Goal: Transaction & Acquisition: Purchase product/service

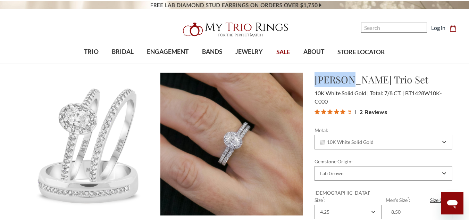
drag, startPoint x: 317, startPoint y: 82, endPoint x: 350, endPoint y: 79, distance: 33.1
click at [350, 79] on h1 "[PERSON_NAME] Trio Set" at bounding box center [384, 79] width 138 height 15
copy h1 "Breanna"
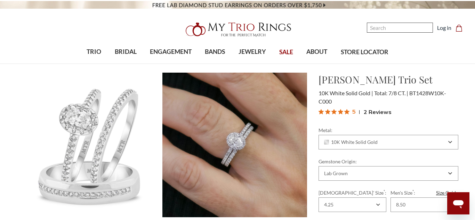
click at [374, 27] on input "Search" at bounding box center [400, 28] width 66 height 10
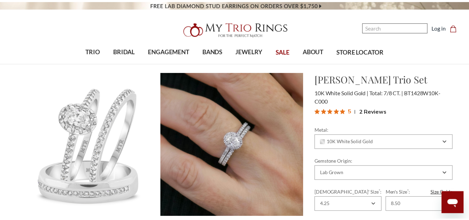
scroll to position [284, 436]
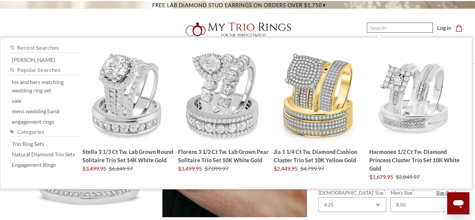
click at [374, 27] on input "Search" at bounding box center [400, 28] width 66 height 10
paste input "Breanna"
type input "Breanna"
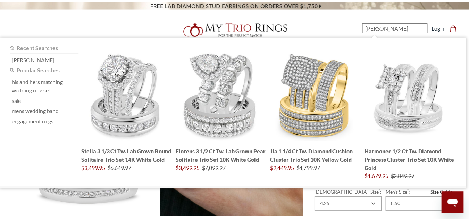
scroll to position [280, 431]
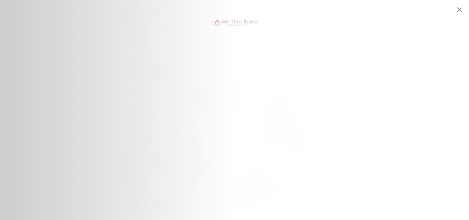
scroll to position [938, 0]
click at [459, 10] on icon "Close popup" at bounding box center [459, 9] width 5 height 5
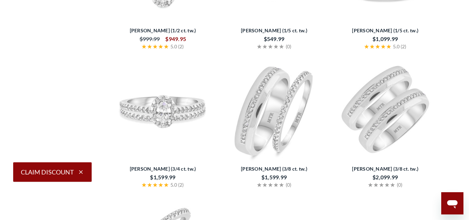
scroll to position [660, 0]
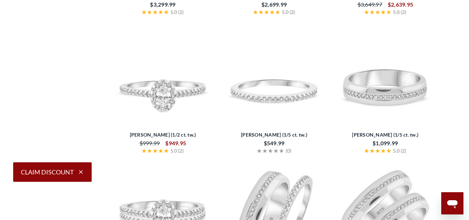
click at [156, 89] on img at bounding box center [163, 76] width 106 height 106
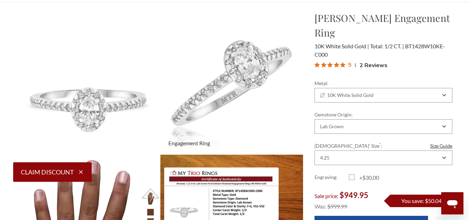
scroll to position [69, 0]
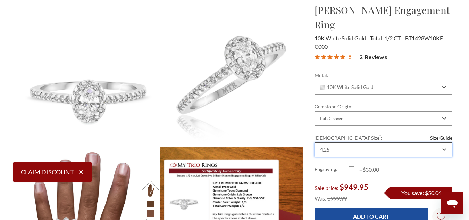
click at [336, 147] on div "4.25" at bounding box center [380, 150] width 122 height 6
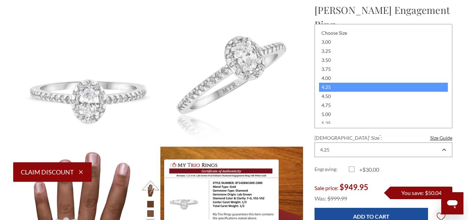
click at [328, 87] on div "4.25" at bounding box center [383, 87] width 129 height 9
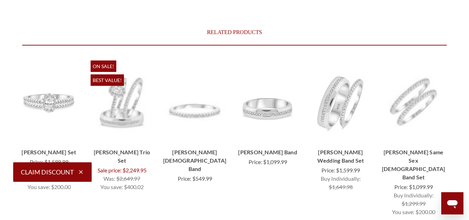
scroll to position [2142, 0]
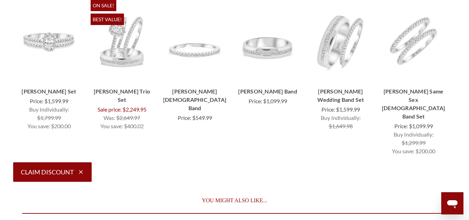
click at [66, 173] on button "Claim Discount" at bounding box center [52, 171] width 79 height 19
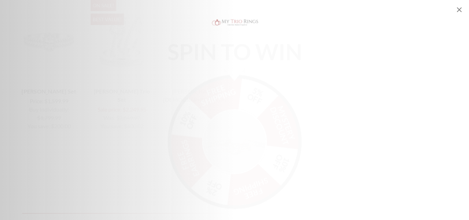
click at [319, 95] on div "SPIN TO WIN FREE SHIPPING 5% OFF Mystery Discount 10% OFF FREE SHIPPING 2% OFF …" at bounding box center [234, 110] width 469 height 190
click at [229, 61] on div "SPIN TO WIN FREE SHIPPING 5% OFF Mystery Discount 10% OFF FREE SHIPPING 2% OFF …" at bounding box center [234, 123] width 167 height 163
drag, startPoint x: 239, startPoint y: 49, endPoint x: 377, endPoint y: 57, distance: 138.5
click at [376, 57] on div "SPIN TO WIN FREE SHIPPING 5% OFF Mystery Discount 10% OFF FREE SHIPPING 2% OFF …" at bounding box center [234, 110] width 469 height 190
click at [245, 125] on img "Alia popup" at bounding box center [234, 135] width 65 height 65
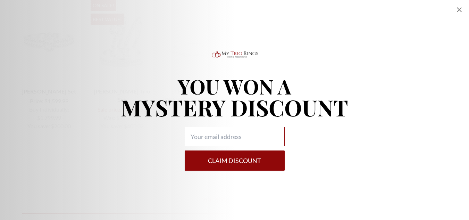
click at [221, 127] on input "Alia popup" at bounding box center [235, 136] width 100 height 19
type input "[EMAIL_ADDRESS][DOMAIN_NAME]"
click at [237, 163] on button "Claim DISCOUNT" at bounding box center [235, 160] width 100 height 20
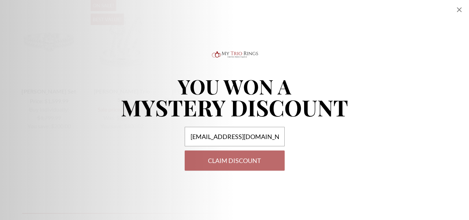
select select "US"
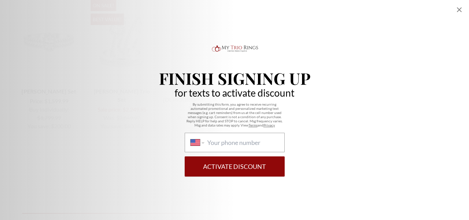
click at [242, 151] on div "International Afghanistan Åland Islands Albania Algeria American Samoa Andorra …" at bounding box center [235, 142] width 100 height 19
click at [204, 146] on select "International Afghanistan Åland Islands Albania Algeria American Samoa Andorra …" at bounding box center [198, 143] width 14 height 8
click at [239, 141] on input "International Afghanistan Åland Islands Albania Algeria American Samoa Andorra …" at bounding box center [242, 143] width 71 height 8
type input "(240) 601-7806"
click at [185, 156] on button "Activate Discount" at bounding box center [235, 166] width 100 height 20
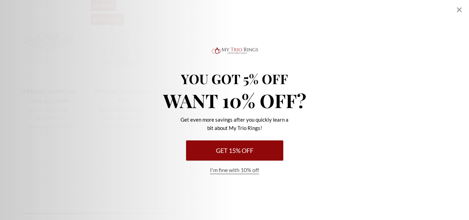
click at [245, 152] on button "Get 15% Off" at bounding box center [234, 150] width 97 height 20
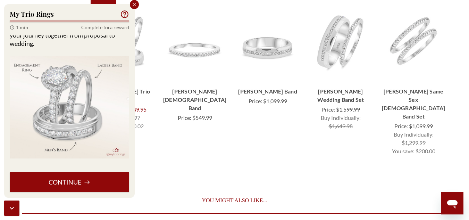
scroll to position [43, 0]
click at [71, 180] on button "Continue" at bounding box center [70, 182] width 120 height 20
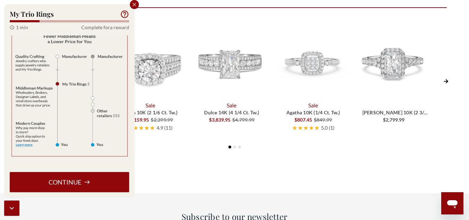
scroll to position [2351, 0]
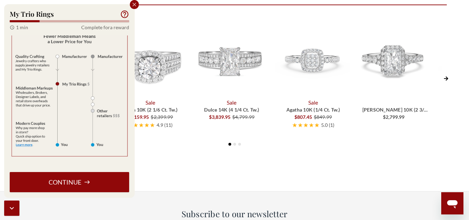
click at [65, 181] on button "Continue" at bounding box center [70, 182] width 120 height 20
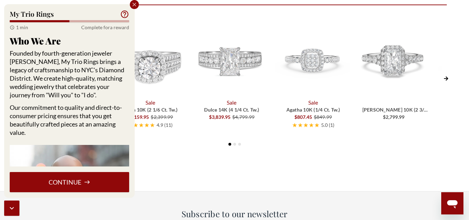
click at [72, 186] on button "Continue" at bounding box center [70, 182] width 120 height 20
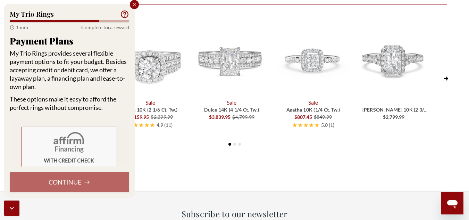
click at [84, 182] on icon at bounding box center [87, 182] width 6 height 6
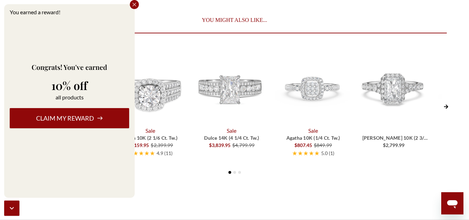
scroll to position [2281, 0]
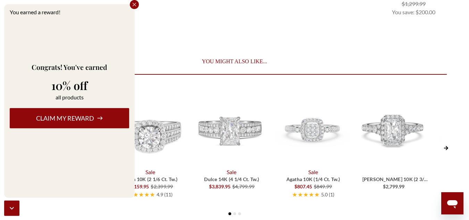
click at [89, 120] on button "Claim my reward" at bounding box center [70, 118] width 120 height 20
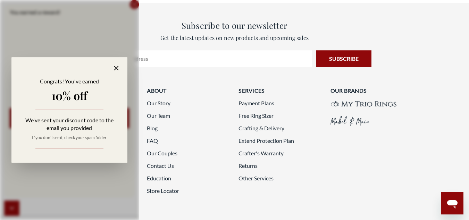
scroll to position [2559, 0]
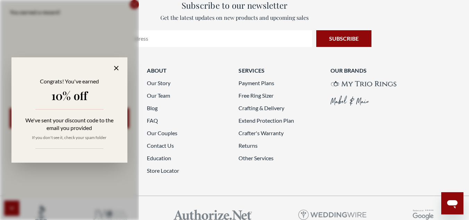
click at [113, 71] on icon at bounding box center [117, 68] width 8 height 8
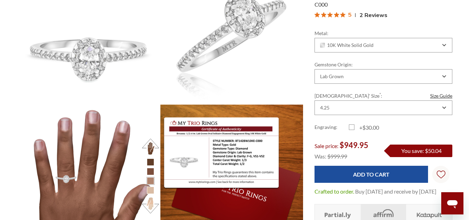
scroll to position [58, 0]
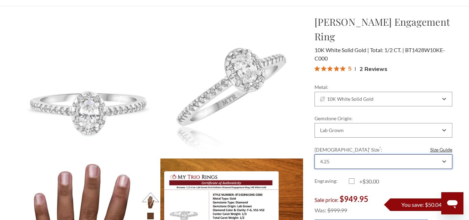
click at [347, 159] on div "4.25" at bounding box center [380, 162] width 122 height 6
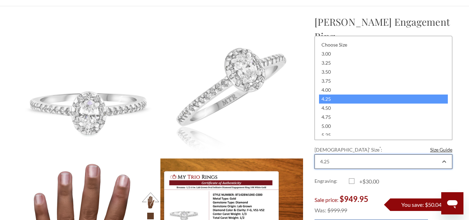
click at [347, 159] on div "4.25" at bounding box center [380, 162] width 122 height 6
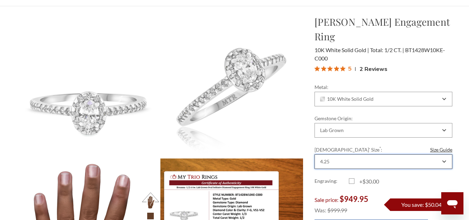
scroll to position [92, 0]
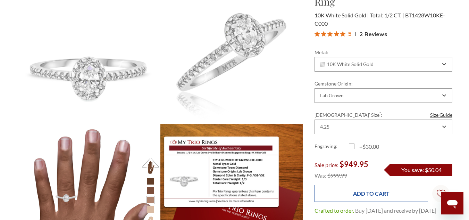
click at [375, 185] on input "Add to Cart" at bounding box center [372, 193] width 114 height 17
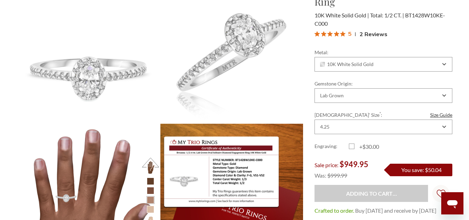
type input "Add to Cart"
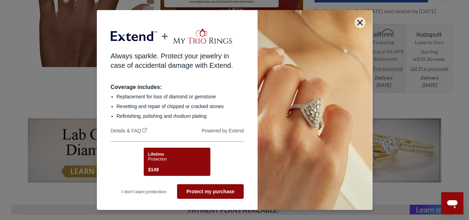
scroll to position [336, 0]
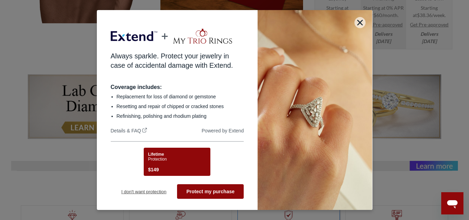
click at [134, 192] on button "I don't want protection" at bounding box center [144, 191] width 67 height 15
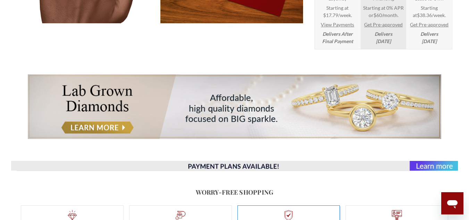
scroll to position [413, 0]
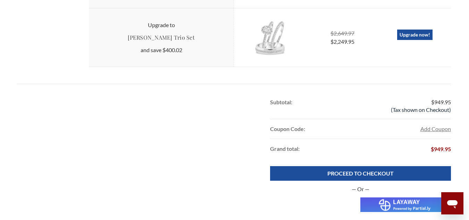
scroll to position [417, 0]
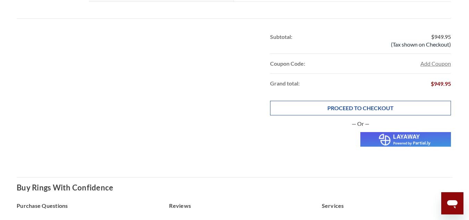
click at [354, 110] on link "PROCEED TO CHECKOUT" at bounding box center [360, 108] width 181 height 15
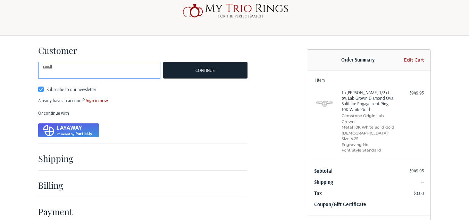
scroll to position [39, 0]
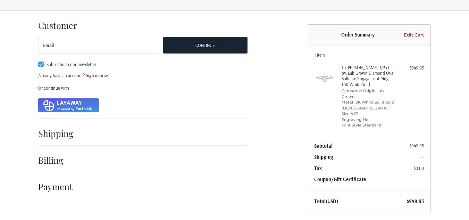
click at [43, 64] on label "Subscribe to our newsletter." at bounding box center [99, 65] width 122 height 6
click at [39, 62] on input "Subscribe to our newsletter." at bounding box center [38, 61] width 0 height 0
checkbox input "false"
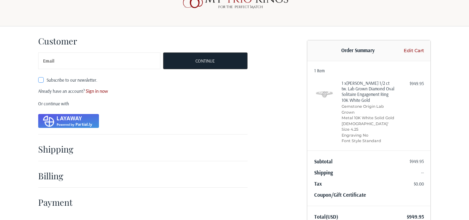
scroll to position [0, 0]
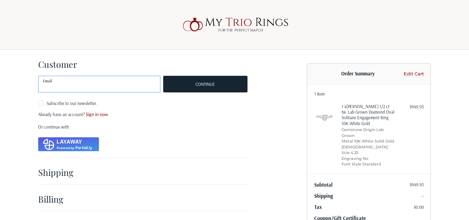
click at [98, 83] on input "Email" at bounding box center [99, 84] width 122 height 17
type input "[EMAIL_ADDRESS][DOMAIN_NAME]"
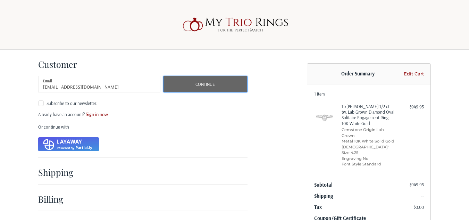
click at [194, 88] on button "Continue" at bounding box center [205, 84] width 84 height 17
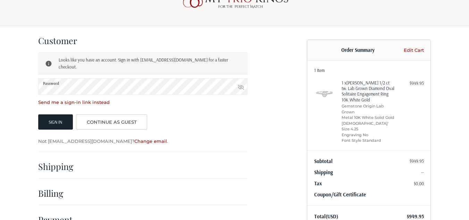
scroll to position [39, 0]
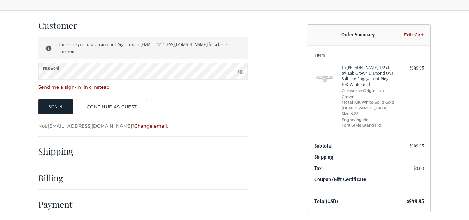
click at [240, 69] on icon at bounding box center [241, 72] width 6 height 6
click at [38, 99] on button "Sign In" at bounding box center [55, 106] width 35 height 15
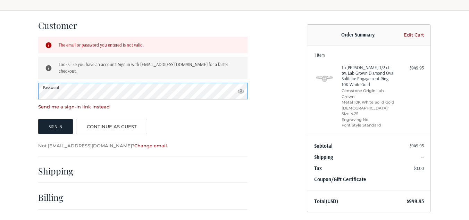
click at [38, 119] on button "Sign In" at bounding box center [55, 126] width 35 height 15
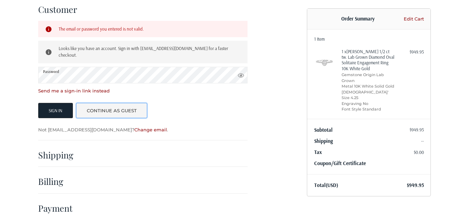
click at [116, 110] on link "Continue as guest" at bounding box center [111, 110] width 71 height 15
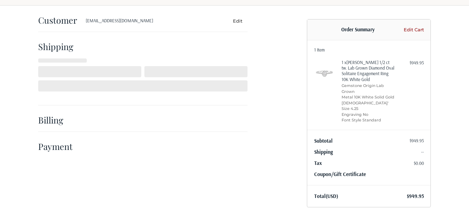
select select "US"
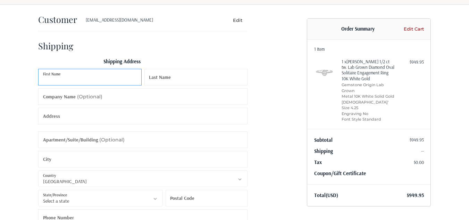
scroll to position [20, 0]
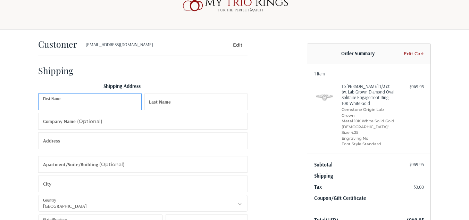
click at [59, 104] on input "First Name" at bounding box center [90, 101] width 104 height 17
type input "[PERSON_NAME]"
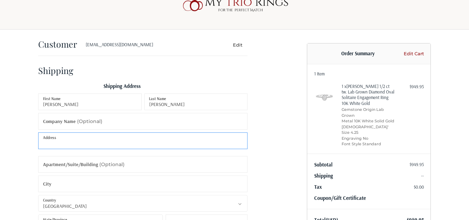
type input "[STREET_ADDRESS][PERSON_NAME]"
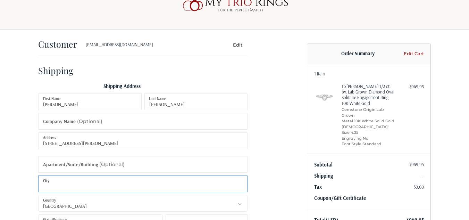
type input "[GEOGRAPHIC_DATA]"
select select "MD"
type input "20748"
type input "2406017806"
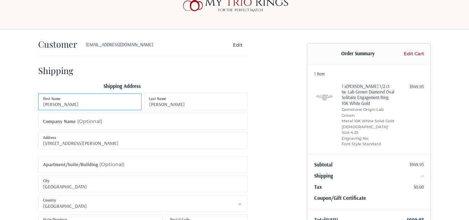
click at [128, 109] on input "[PERSON_NAME]" at bounding box center [90, 101] width 104 height 17
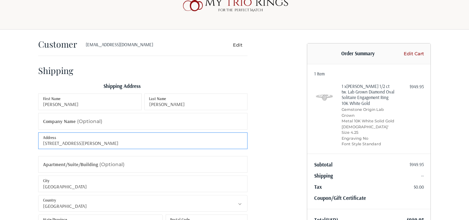
click at [206, 136] on input "[STREET_ADDRESS][PERSON_NAME]" at bounding box center [143, 140] width 210 height 17
click at [161, 141] on input "[STREET_ADDRESS][PERSON_NAME]" at bounding box center [143, 140] width 210 height 17
drag, startPoint x: 161, startPoint y: 141, endPoint x: 2, endPoint y: 145, distance: 158.5
type input "8"
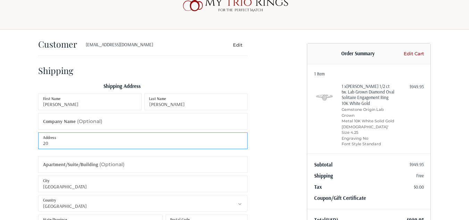
type input "2"
type input "9"
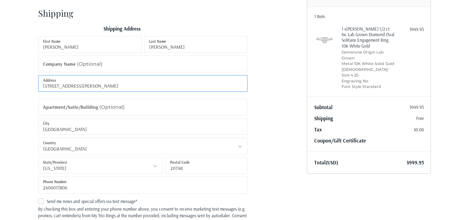
scroll to position [90, 0]
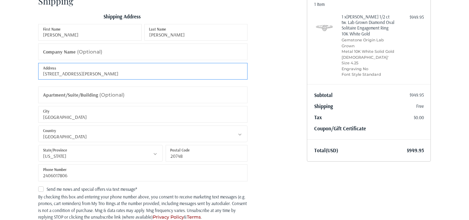
type input "[STREET_ADDRESS][PERSON_NAME]"
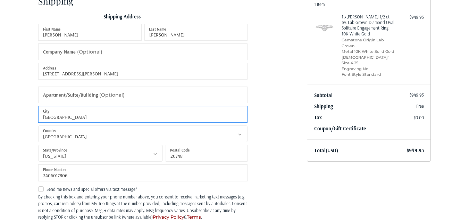
click at [82, 112] on input "[GEOGRAPHIC_DATA]" at bounding box center [143, 114] width 210 height 17
type input "Greenbelt"
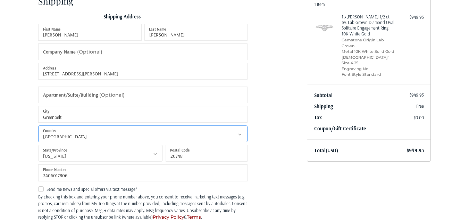
click at [58, 135] on select "Select a country [GEOGRAPHIC_DATA] [GEOGRAPHIC_DATA] [GEOGRAPHIC_DATA] [GEOGRAP…" at bounding box center [143, 133] width 210 height 17
click at [219, 157] on input "20748" at bounding box center [207, 153] width 82 height 17
drag, startPoint x: 217, startPoint y: 157, endPoint x: 115, endPoint y: 159, distance: 102.2
click at [115, 159] on div "[PERSON_NAME] First Name [PERSON_NAME] Last Name Company Name (Optional) [STREE…" at bounding box center [143, 104] width 212 height 160
type input "20770"
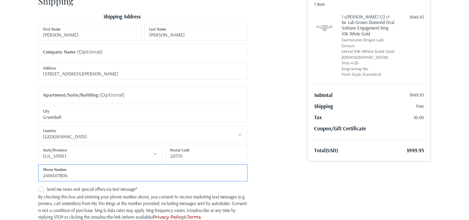
click at [92, 177] on input "2406017806" at bounding box center [143, 172] width 210 height 17
click at [276, 129] on div "Customer [EMAIL_ADDRESS][DOMAIN_NAME] Edit Shipping Shipping Address [PERSON_NA…" at bounding box center [167, 197] width 269 height 474
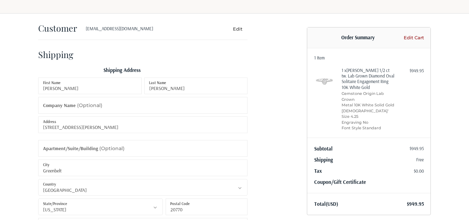
scroll to position [0, 0]
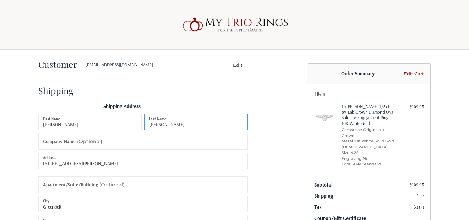
click at [161, 124] on input "[PERSON_NAME]" at bounding box center [197, 122] width 104 height 17
click at [165, 122] on label "Last Name" at bounding box center [157, 119] width 17 height 8
click at [165, 122] on input "[PERSON_NAME]" at bounding box center [197, 122] width 104 height 17
type input "[PERSON_NAME]"
click at [215, 109] on div "Shipping Address" at bounding box center [143, 108] width 210 height 11
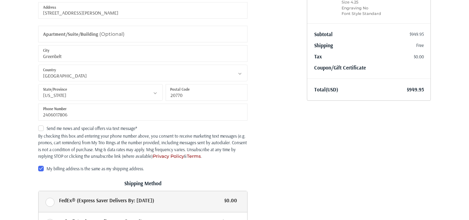
scroll to position [243, 0]
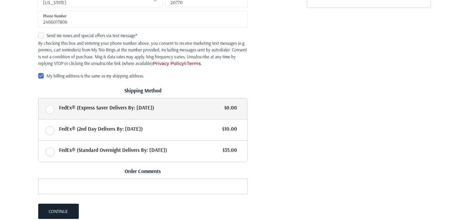
click at [50, 110] on label "FedEx® (Express Saver Delivers By: [DATE]) $0.00" at bounding box center [143, 108] width 209 height 21
click at [39, 99] on input "FedEx® (Express Saver Delivers By: [DATE]) $0.00" at bounding box center [39, 98] width 0 height 0
radio input "true"
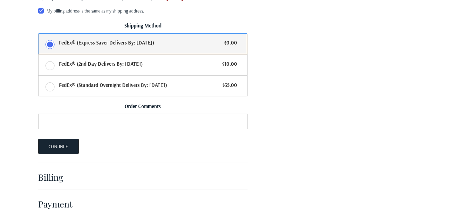
scroll to position [311, 0]
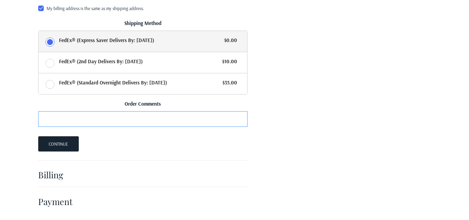
click at [148, 121] on input "Order Comments" at bounding box center [143, 119] width 210 height 16
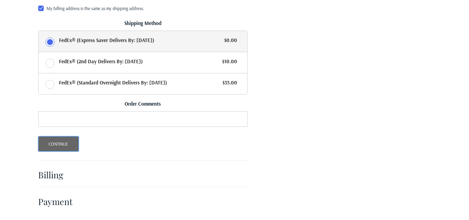
click at [69, 141] on button "Continue" at bounding box center [58, 143] width 41 height 15
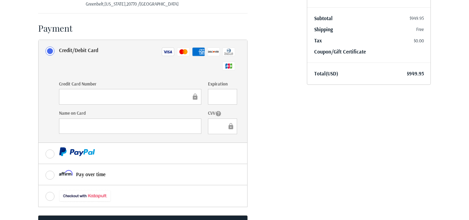
scroll to position [197, 0]
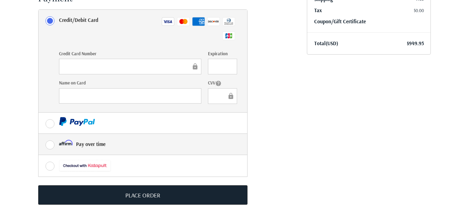
click at [52, 144] on label "Pay over time" at bounding box center [143, 144] width 209 height 21
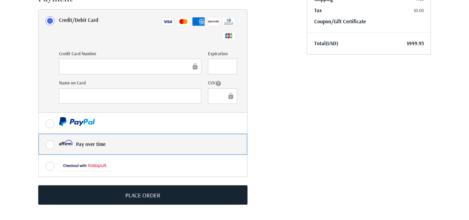
click at [39, 134] on input "Pay over time" at bounding box center [39, 134] width 0 height 0
radio input "true"
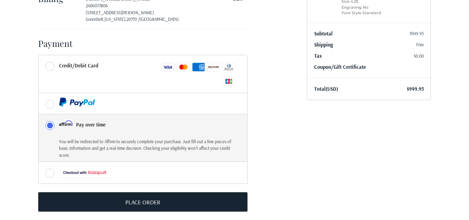
scroll to position [158, 0]
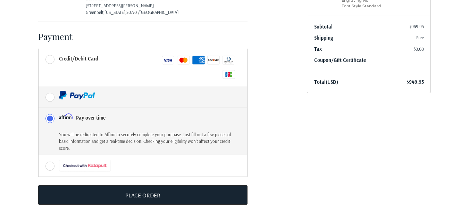
click at [57, 95] on label at bounding box center [143, 96] width 209 height 21
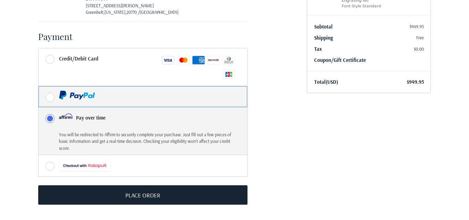
click at [39, 87] on input "radio" at bounding box center [39, 86] width 0 height 0
radio input "true"
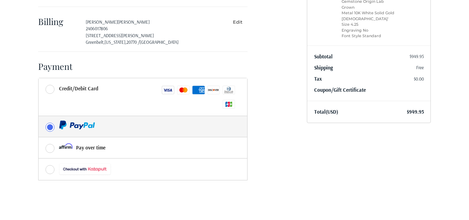
scroll to position [128, 0]
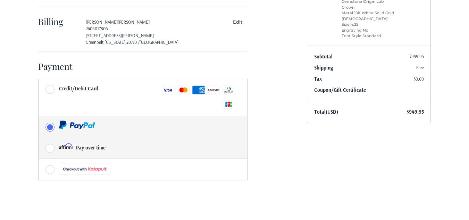
click at [52, 148] on label "Pay over time" at bounding box center [143, 147] width 209 height 21
click at [39, 138] on input "Pay over time" at bounding box center [39, 137] width 0 height 0
radio input "true"
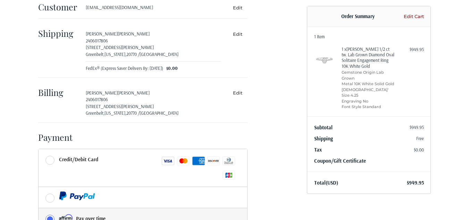
scroll to position [69, 0]
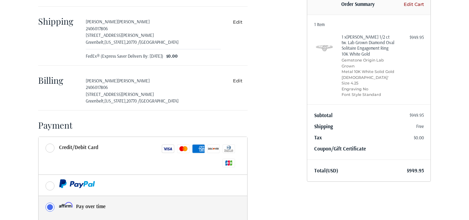
click at [319, 134] on span "Tax" at bounding box center [318, 137] width 8 height 7
click at [324, 145] on link "Coupon/Gift Certificate" at bounding box center [340, 148] width 52 height 7
click at [333, 156] on input "Gift Certificate or Coupon Code" at bounding box center [349, 164] width 71 height 16
paste input "[PERSON_NAME]"
type input "B"
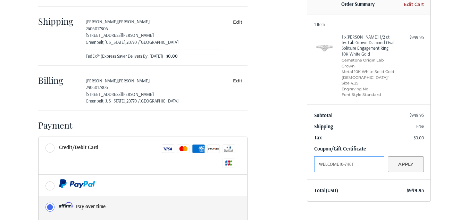
type input "WELCOME10-7H6T"
click at [398, 161] on button "Apply" at bounding box center [406, 164] width 36 height 16
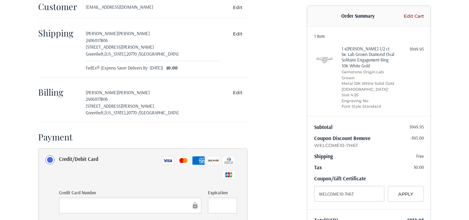
scroll to position [0, 0]
